Goal: Find specific page/section: Find specific page/section

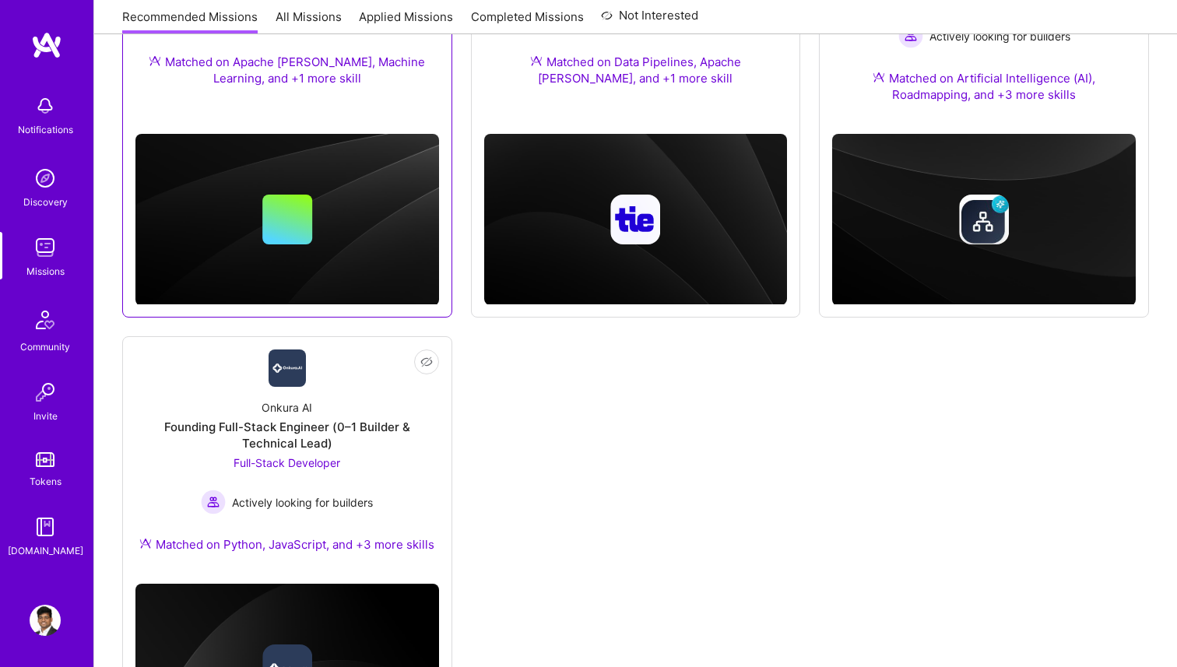
scroll to position [530, 0]
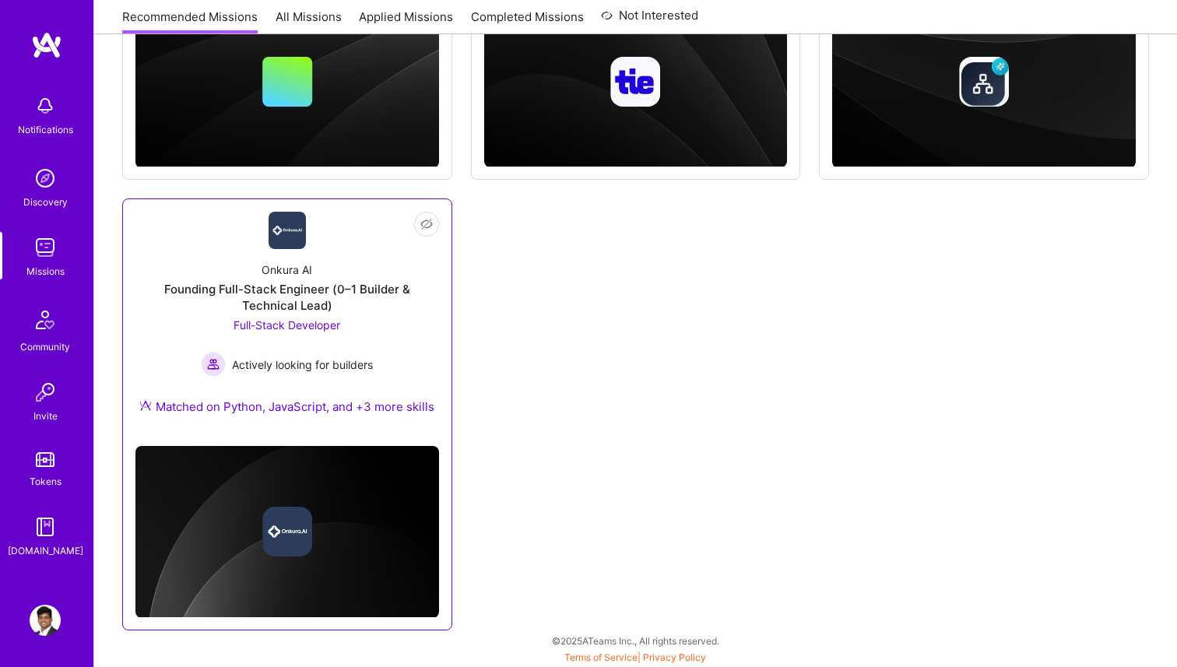
click at [399, 323] on div "Onkura AI Founding Full-Stack Engineer (0–1 Builder & Technical Lead) Full-Stac…" at bounding box center [287, 341] width 304 height 185
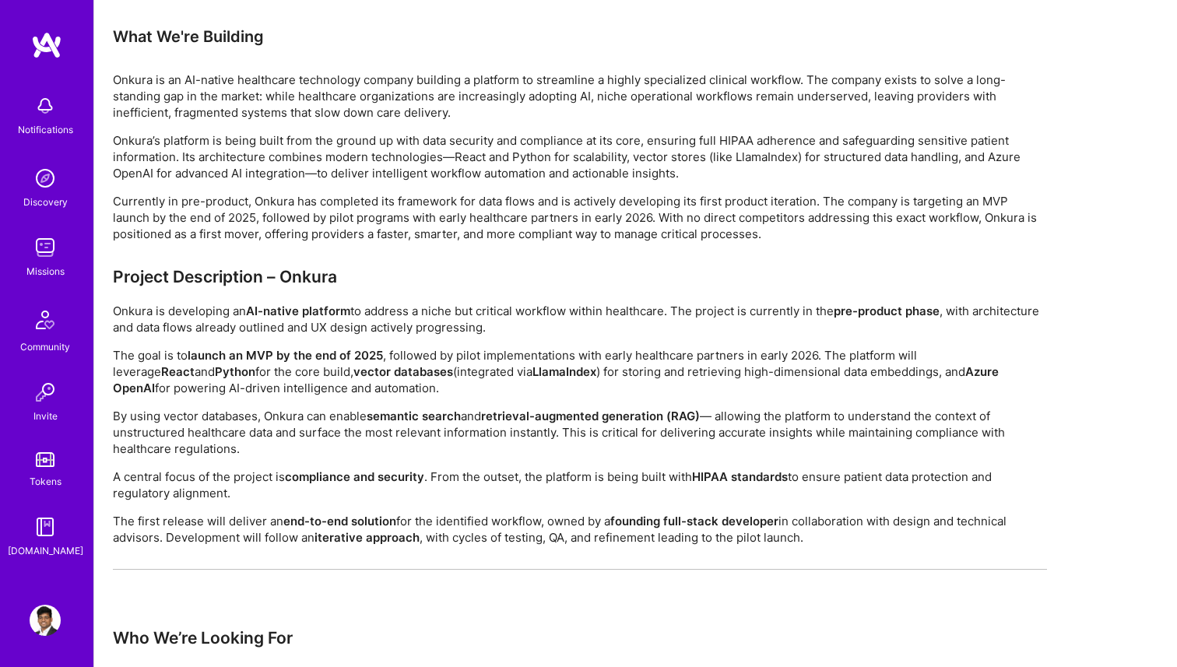
scroll to position [1036, 0]
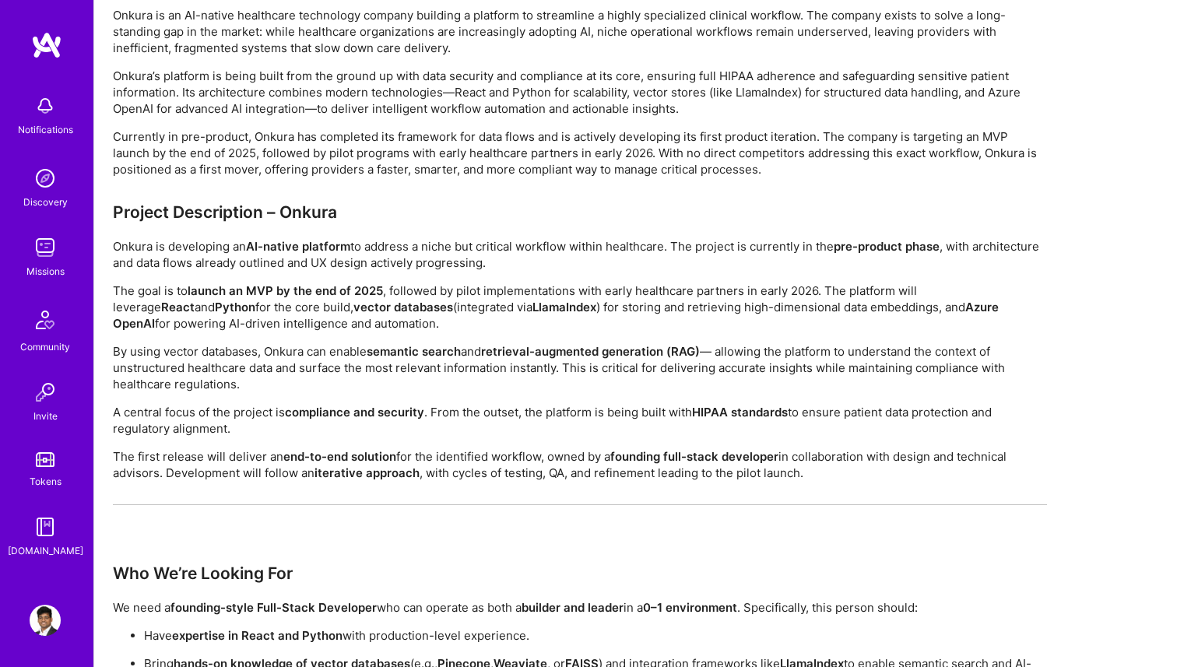
click at [40, 619] on img at bounding box center [45, 620] width 31 height 31
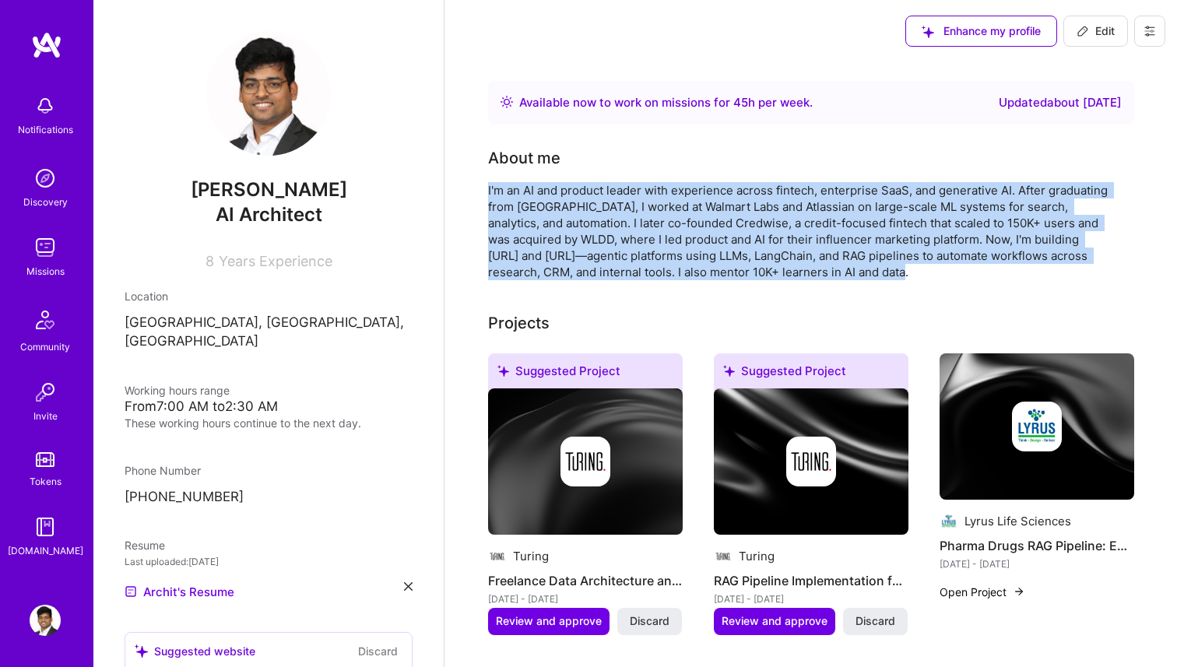
drag, startPoint x: 865, startPoint y: 273, endPoint x: 480, endPoint y: 192, distance: 393.1
copy div "I'm an AI and product leader with experience across fintech, enterprise SaaS, a…"
